Goal: Information Seeking & Learning: Learn about a topic

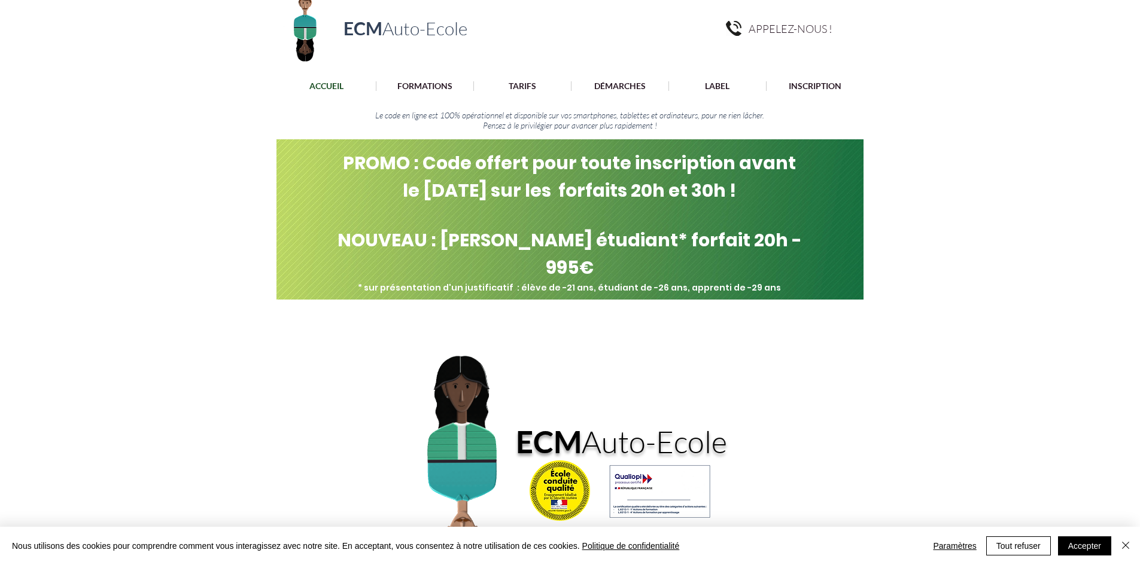
scroll to position [120, 0]
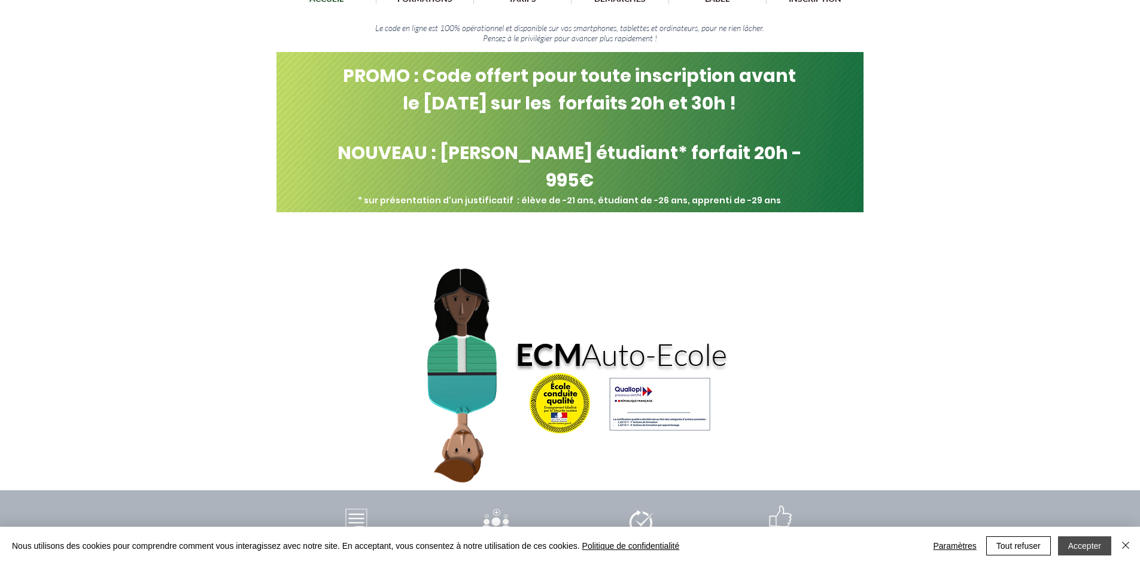
click at [1086, 545] on button "Accepter" at bounding box center [1084, 546] width 53 height 19
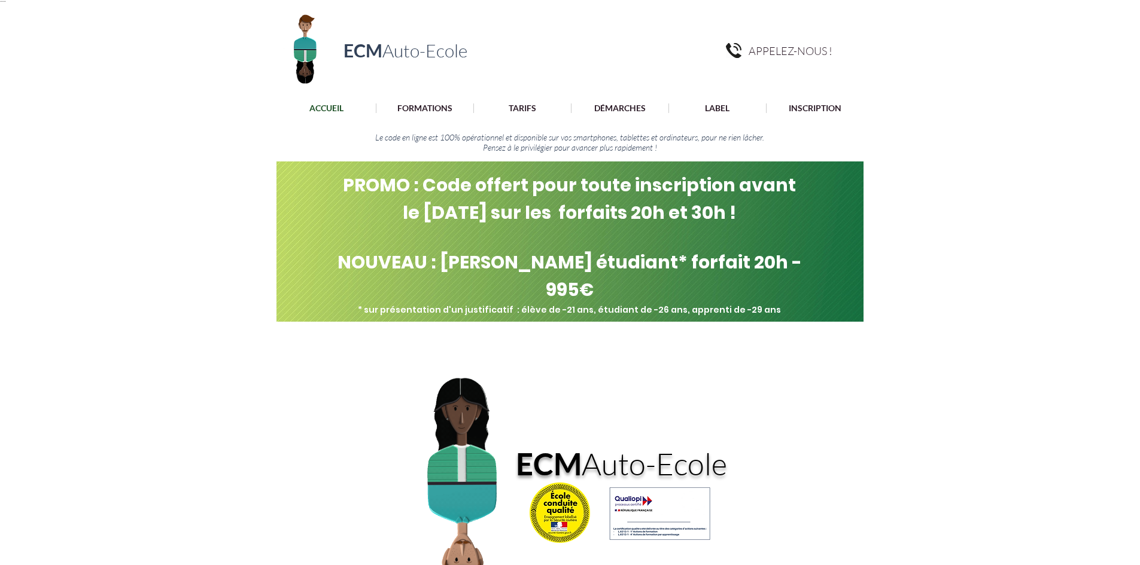
scroll to position [0, 0]
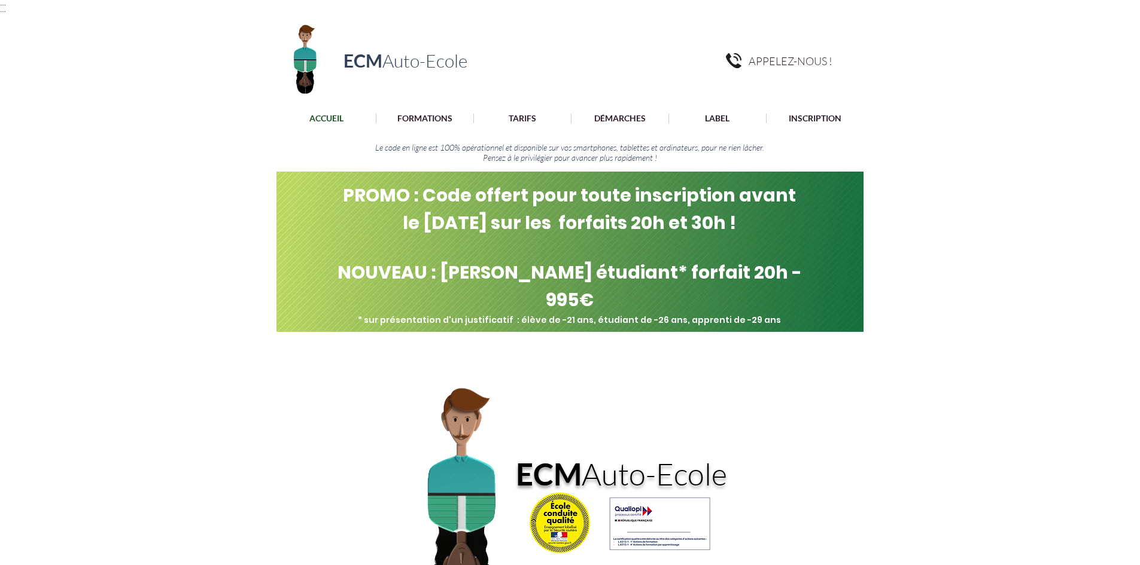
click at [333, 120] on p "ACCUEIL" at bounding box center [326, 119] width 46 height 10
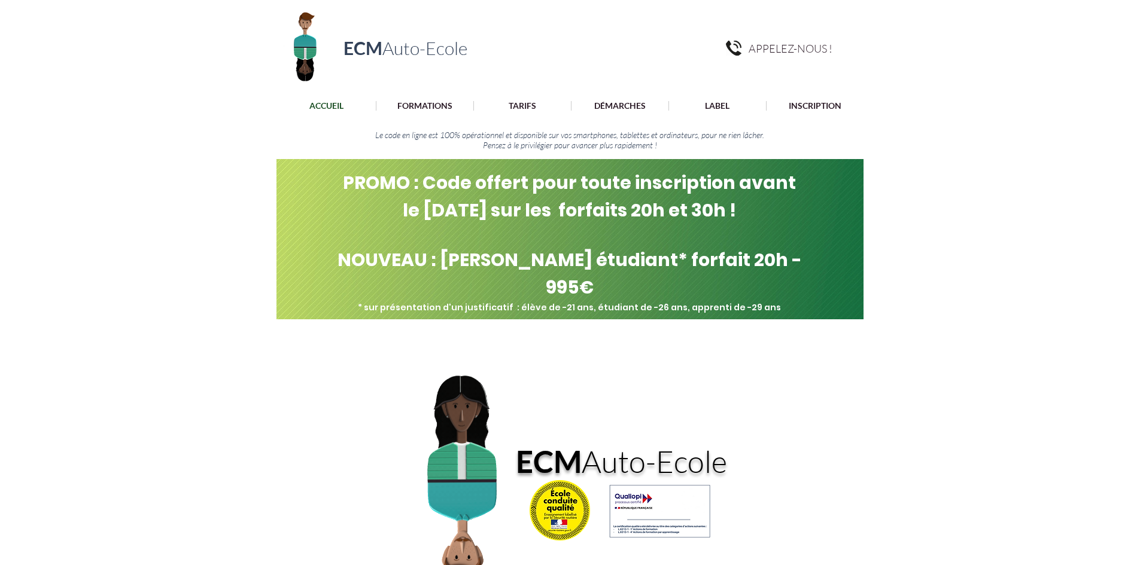
scroll to position [13, 0]
click at [517, 103] on p "TARIFS" at bounding box center [521, 105] width 39 height 10
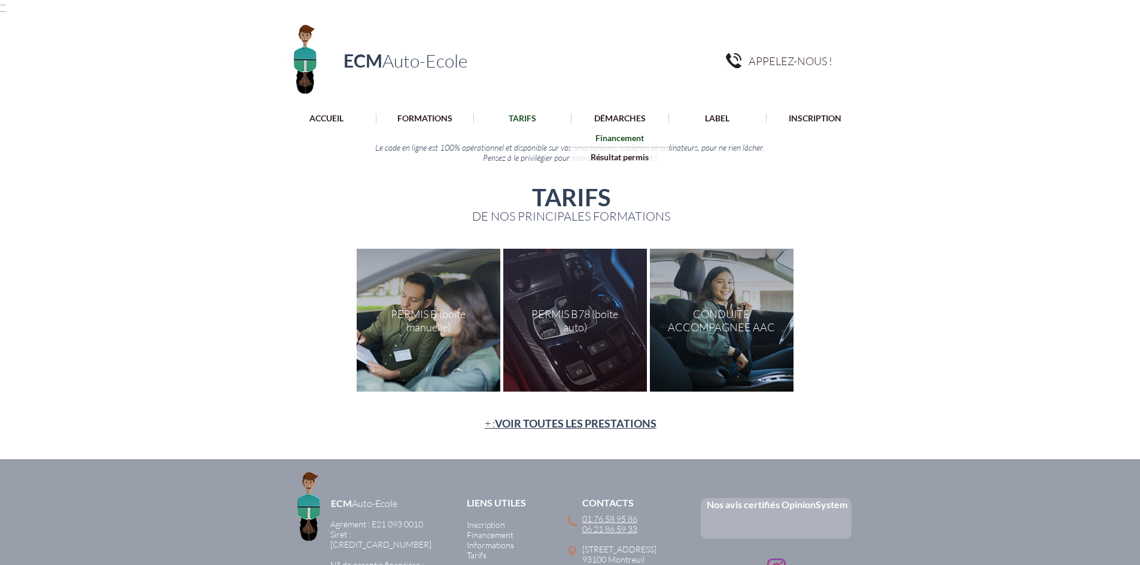
click at [620, 137] on p "Financement" at bounding box center [619, 138] width 57 height 19
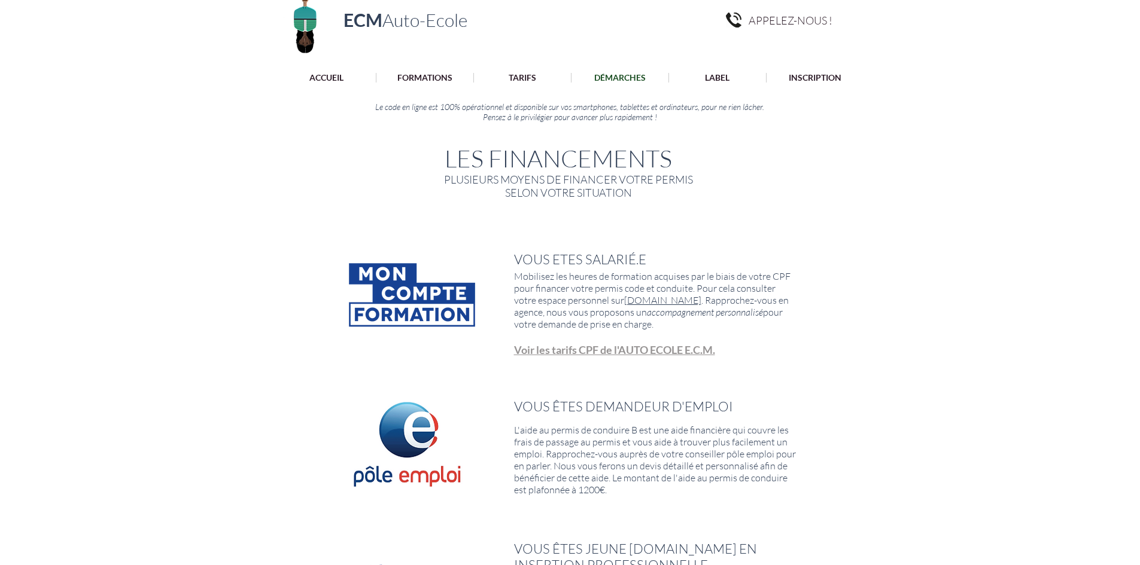
scroll to position [179, 0]
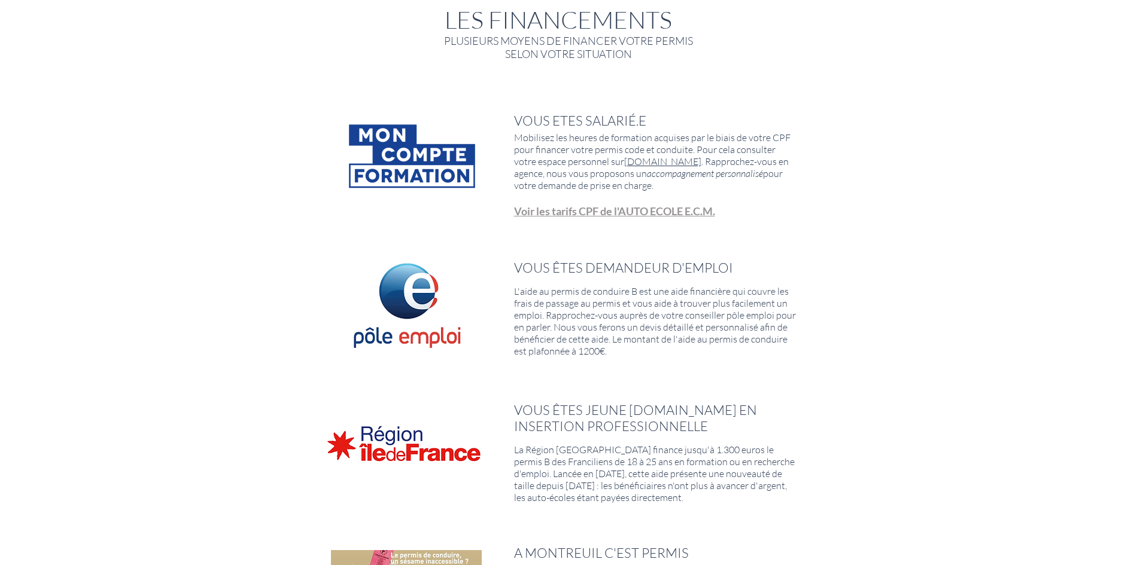
click at [641, 205] on span "Voir les tarifs CPF de l'AUTO ECOLE E.C.M." at bounding box center [614, 211] width 201 height 13
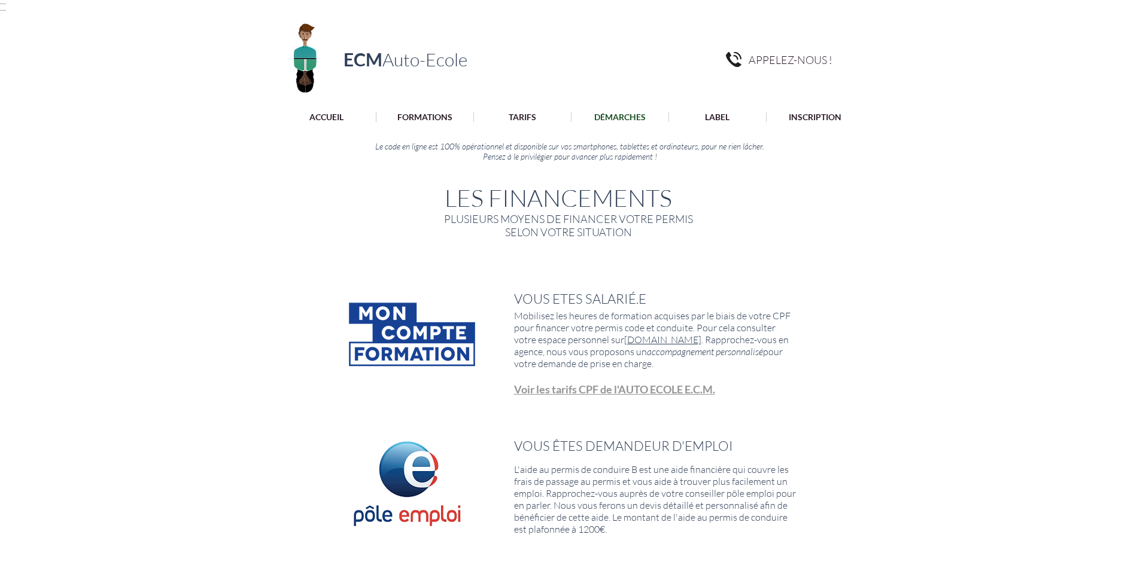
scroll to position [0, 0]
click at [617, 135] on p "Financement" at bounding box center [619, 138] width 57 height 19
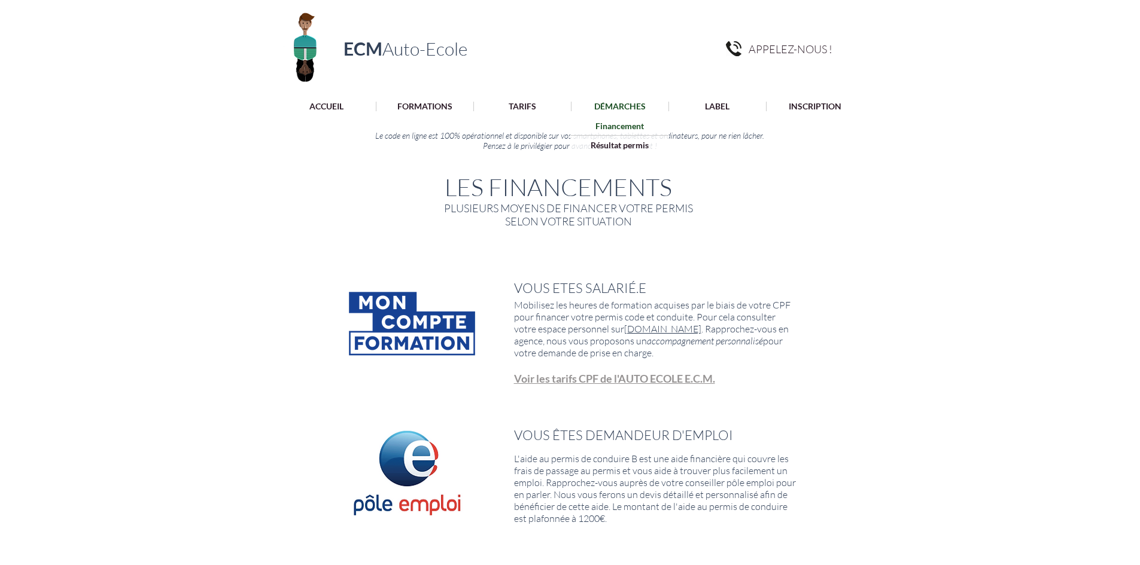
scroll to position [13, 0]
click at [622, 122] on p "Financement" at bounding box center [619, 124] width 57 height 19
click at [622, 125] on p "Financement" at bounding box center [619, 124] width 57 height 19
click at [626, 103] on p "DÉMARCHES" at bounding box center [619, 105] width 63 height 10
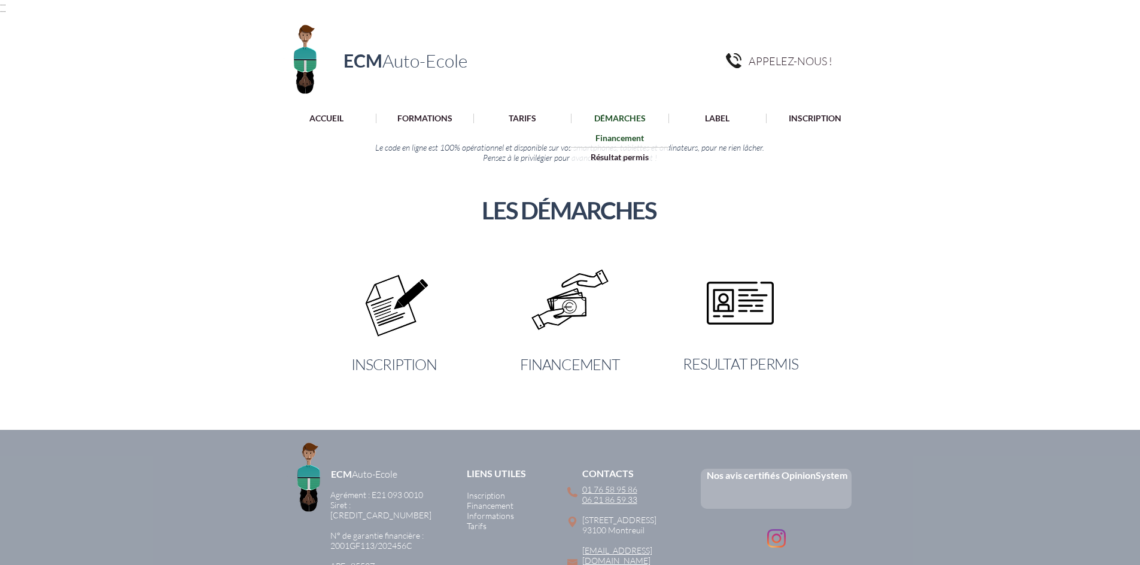
click at [617, 138] on p "Financement" at bounding box center [619, 138] width 57 height 19
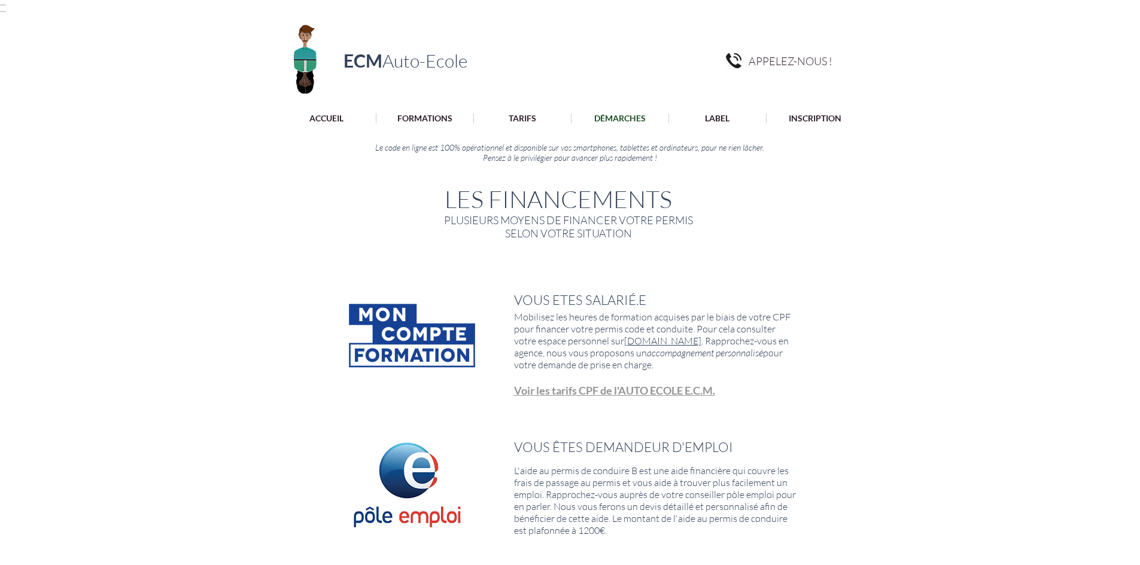
click at [631, 390] on span "Voir les tarifs CPF de l'AUTO ECOLE E.C.M." at bounding box center [614, 390] width 201 height 13
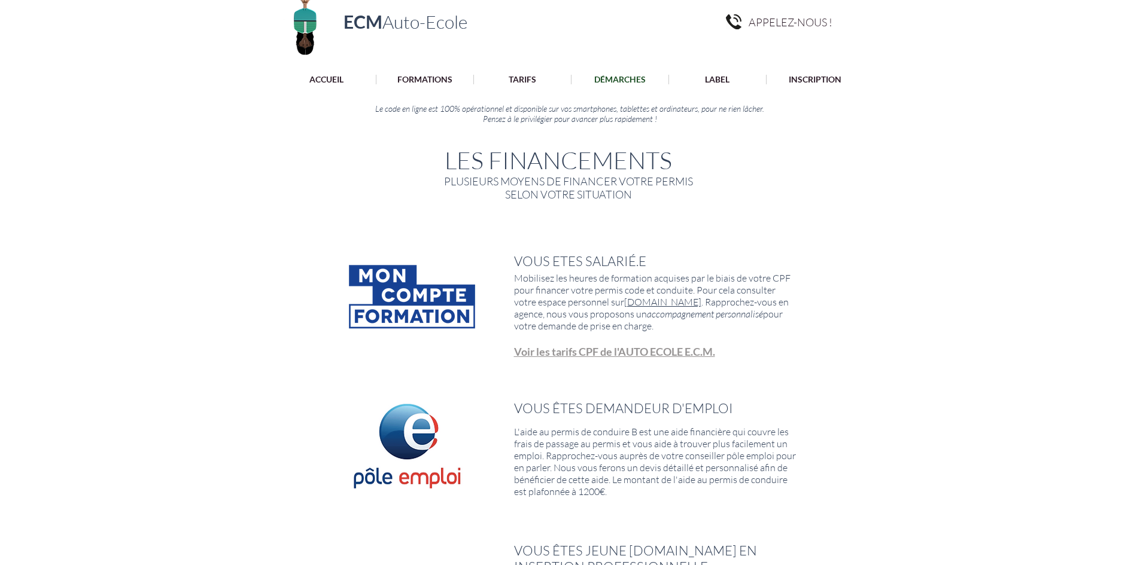
scroll to position [60, 0]
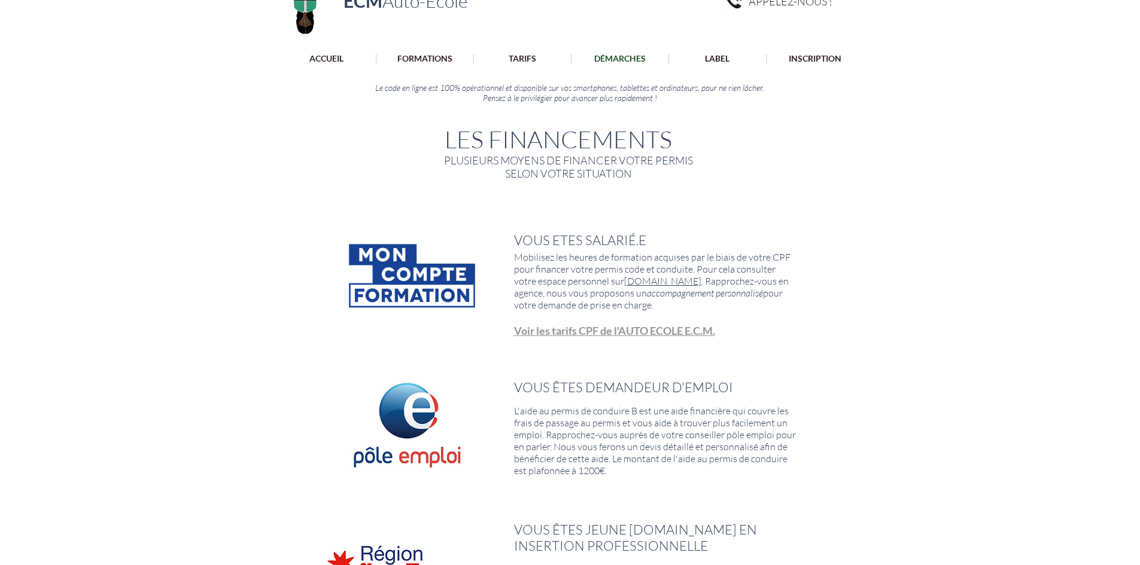
click at [614, 326] on span "Voir les tarifs CPF de l'AUTO ECOLE E.C.M." at bounding box center [614, 330] width 201 height 13
click at [642, 325] on span "Voir les tarifs CPF de l'AUTO ECOLE E.C.M." at bounding box center [614, 330] width 201 height 13
